Goal: Use online tool/utility: Utilize a website feature to perform a specific function

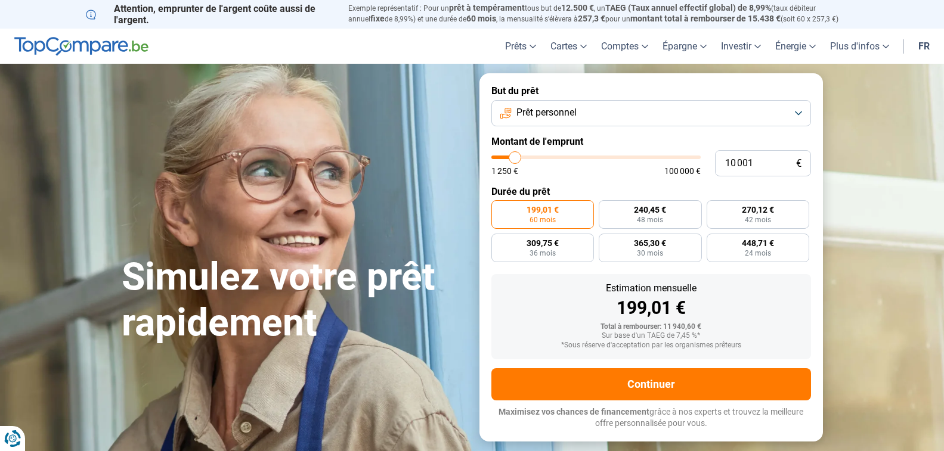
click at [718, 160] on input "10 001" at bounding box center [763, 163] width 96 height 26
type input "2"
type input "1250"
type input "25"
type input "1250"
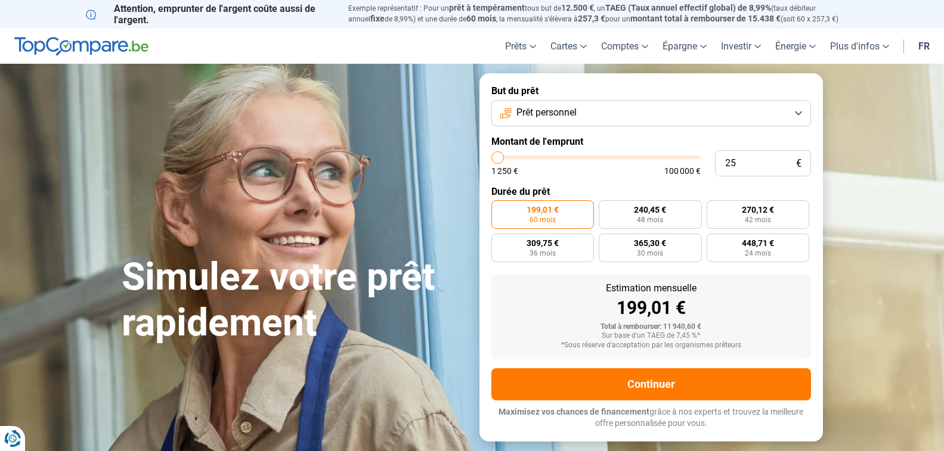
type input "250"
type input "1250"
type input "2 500"
type input "2500"
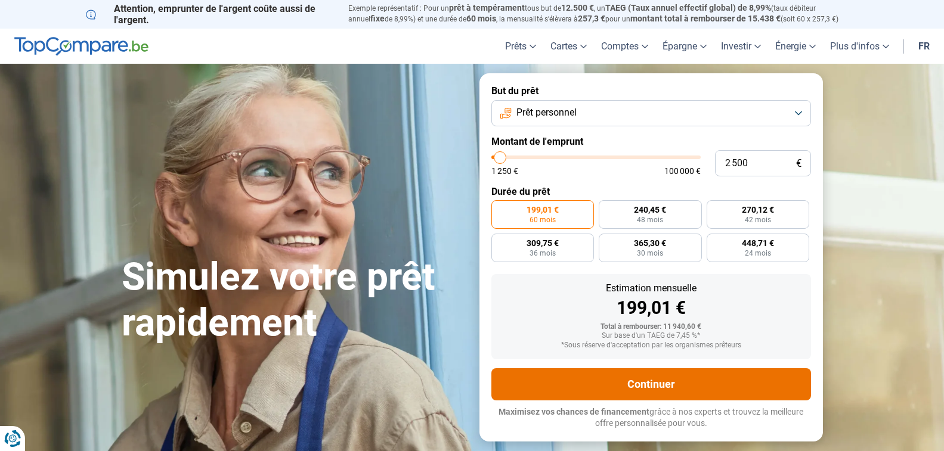
radio input "true"
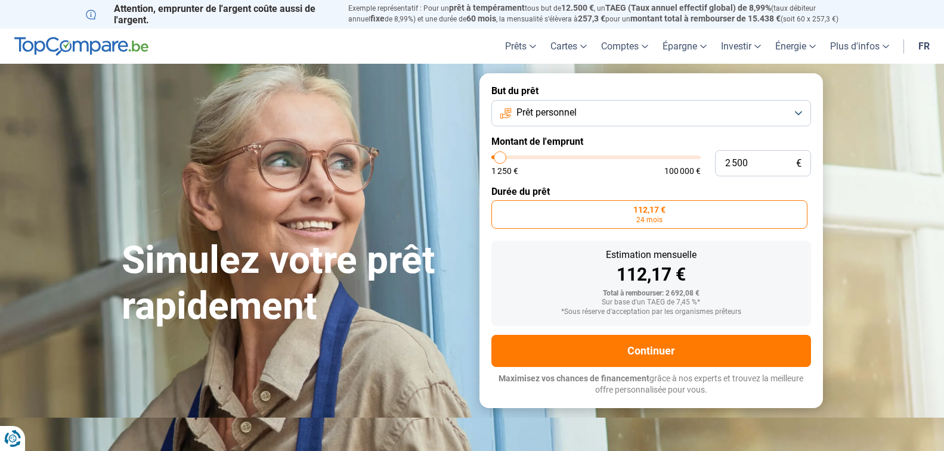
type input "2 500"
click at [704, 216] on label "112,17 € 24 mois" at bounding box center [649, 214] width 316 height 29
click at [499, 208] on input "112,17 € 24 mois" at bounding box center [495, 204] width 8 height 8
